Goal: Task Accomplishment & Management: Use online tool/utility

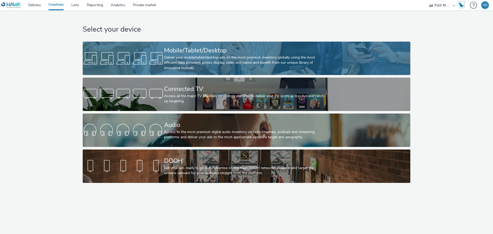
click at [198, 58] on div "Deliver your mobile/tablet/desktop ads on the most premium inventory globally u…" at bounding box center [245, 63] width 163 height 16
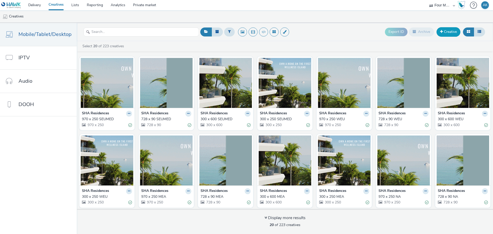
click at [451, 31] on link "Creative" at bounding box center [448, 31] width 24 height 9
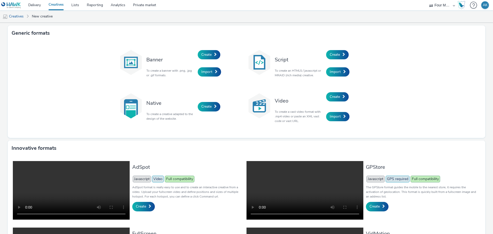
click at [257, 64] on img at bounding box center [259, 63] width 26 height 26
click at [330, 72] on span "Import" at bounding box center [335, 71] width 11 height 5
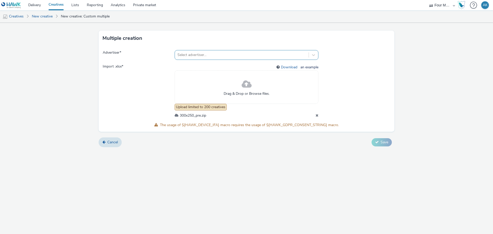
click at [214, 56] on div at bounding box center [241, 55] width 129 height 6
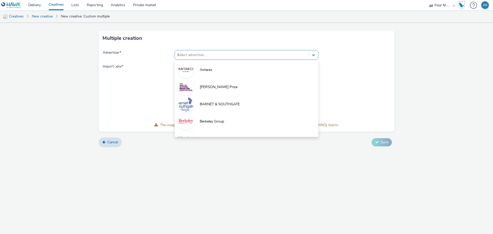
type input "sa"
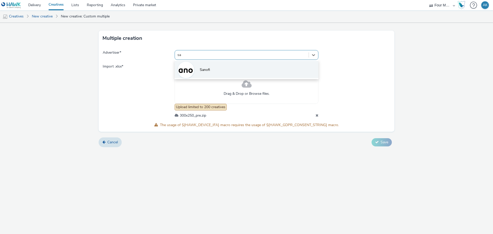
click at [205, 69] on span "Sanofi" at bounding box center [205, 69] width 10 height 5
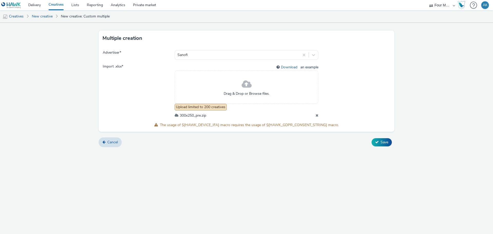
click at [248, 85] on span at bounding box center [247, 85] width 10 height 14
click at [383, 140] on span "Save" at bounding box center [384, 142] width 8 height 5
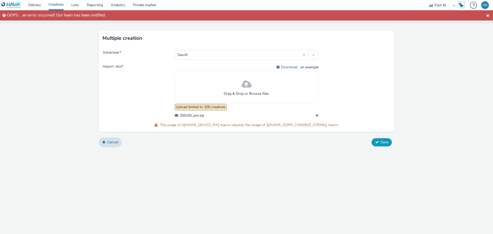
click at [383, 140] on span "Save" at bounding box center [384, 142] width 8 height 5
click at [383, 141] on span "Save" at bounding box center [384, 143] width 8 height 5
click at [249, 87] on span at bounding box center [247, 85] width 10 height 14
click at [315, 116] on div "300x50_pre.zip" at bounding box center [247, 115] width 144 height 5
click at [316, 115] on icon at bounding box center [316, 115] width 3 height 4
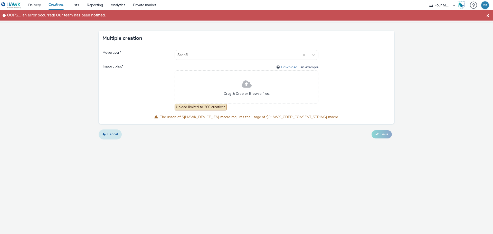
click at [113, 135] on span "Cancel" at bounding box center [112, 134] width 11 height 5
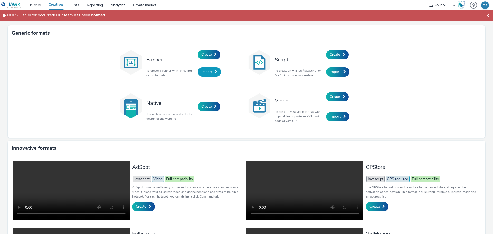
click at [206, 68] on link "Import" at bounding box center [209, 71] width 23 height 9
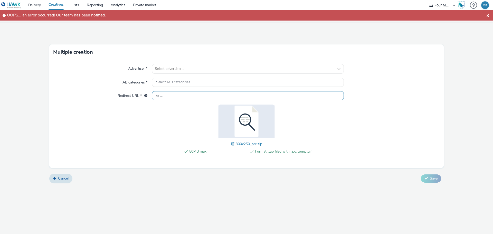
click at [170, 97] on input "text" at bounding box center [248, 95] width 192 height 9
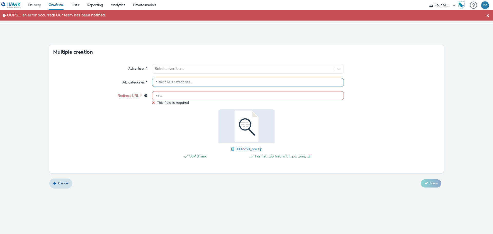
click at [174, 83] on span "Select IAB categories..." at bounding box center [174, 82] width 36 height 4
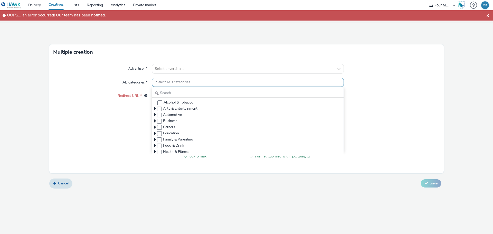
click at [174, 83] on span "Select IAB categories..." at bounding box center [174, 82] width 36 height 4
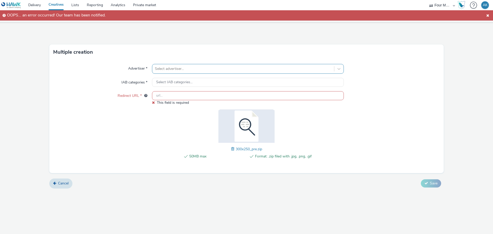
click at [181, 71] on div at bounding box center [243, 69] width 177 height 6
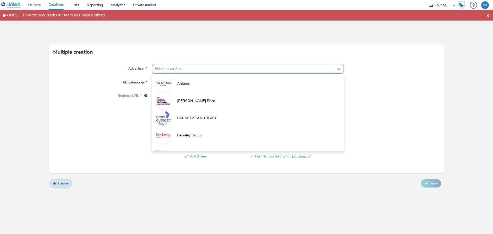
type input "sa"
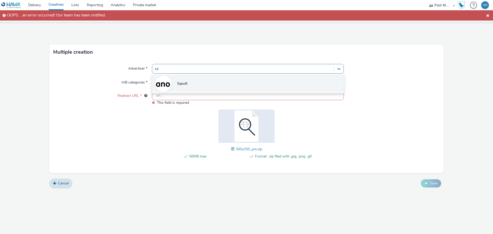
click at [186, 80] on li "Sanofi" at bounding box center [248, 83] width 192 height 17
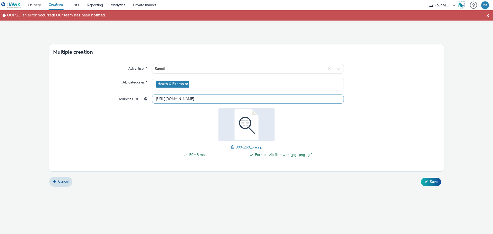
drag, startPoint x: 191, startPoint y: 97, endPoint x: 125, endPoint y: 99, distance: 66.0
click at [125, 99] on div "Redirect URL * [URL][DOMAIN_NAME]" at bounding box center [246, 98] width 386 height 9
paste input "s://[DOMAIN_NAME][URL]"
type input "[URL][DOMAIN_NAME]"
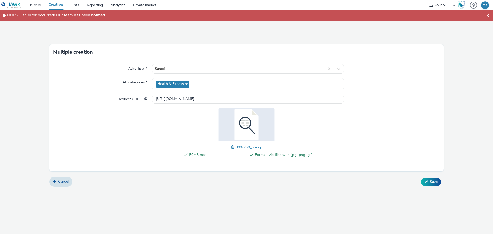
click at [406, 108] on div "Advertiser * Sanofi IAB categories * Health & Fitness Redirect URL * [URL][DOMA…" at bounding box center [246, 115] width 394 height 111
click at [436, 180] on span "Save" at bounding box center [434, 181] width 8 height 5
click at [435, 181] on span "Save" at bounding box center [434, 181] width 8 height 5
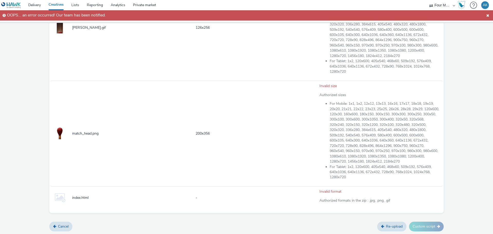
scroll to position [477, 0]
click at [383, 225] on link "Re-upload" at bounding box center [391, 227] width 29 height 10
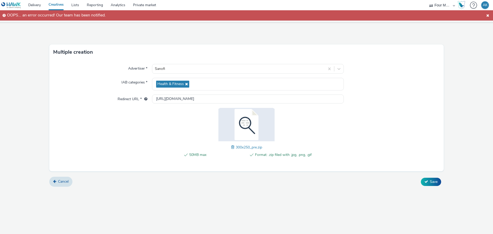
click at [245, 148] on span "300x250_pre.zip" at bounding box center [249, 147] width 26 height 5
click at [425, 181] on icon at bounding box center [426, 182] width 4 height 4
